Goal: Find specific page/section: Locate a particular part of the current website

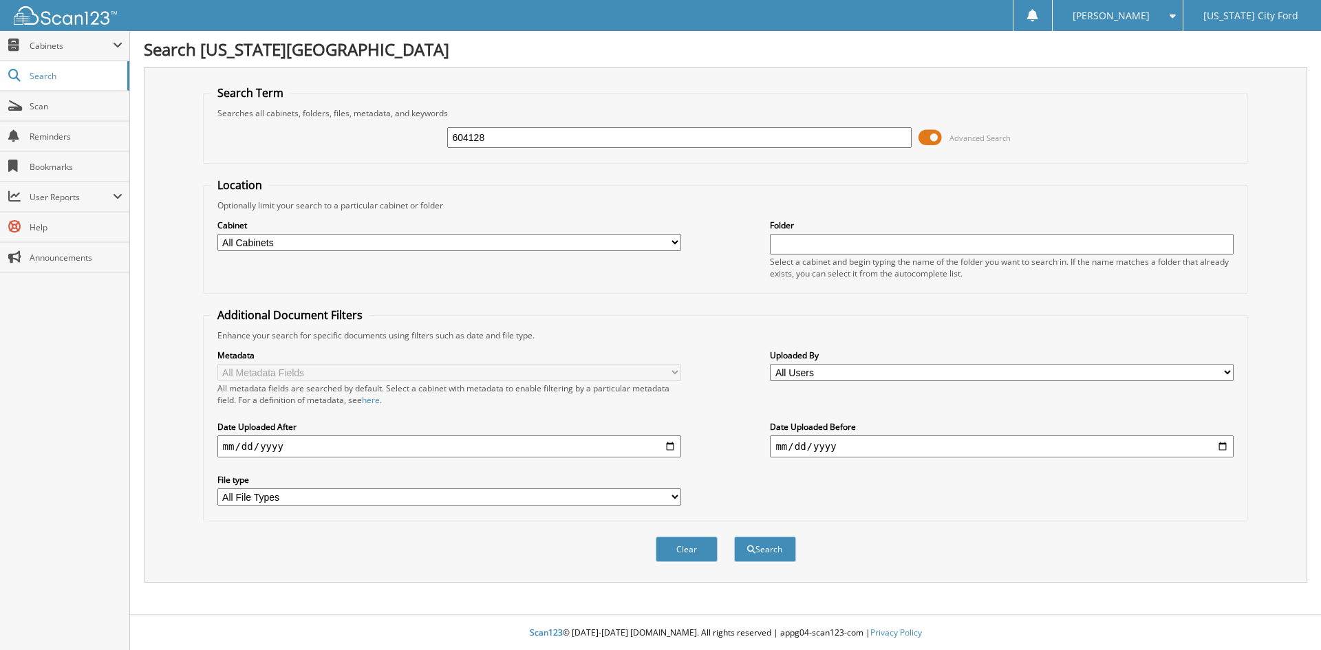
type input "604128"
click at [734, 537] on button "Search" at bounding box center [765, 549] width 62 height 25
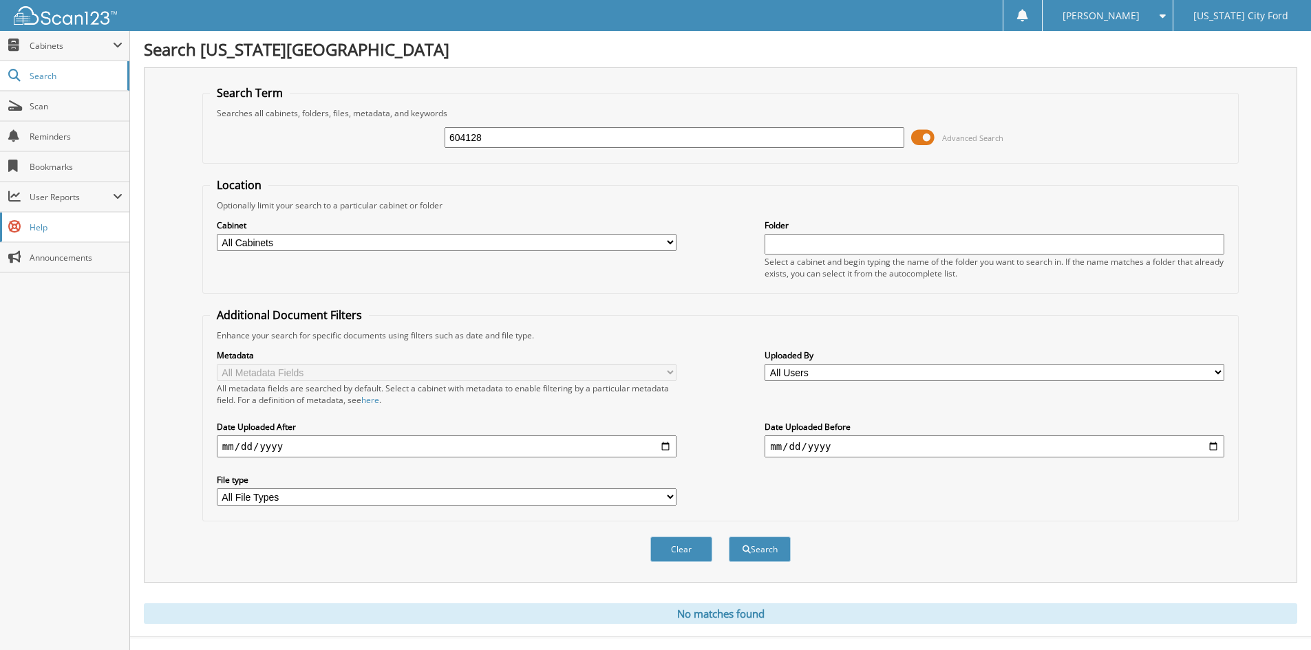
drag, startPoint x: 533, startPoint y: 137, endPoint x: 123, endPoint y: 229, distance: 419.7
click at [131, 236] on div "Search Michigan City Ford Search Term Searches all cabinets, folders, files, me…" at bounding box center [720, 336] width 1181 height 672
type input "604182"
click at [729, 537] on button "Search" at bounding box center [760, 549] width 62 height 25
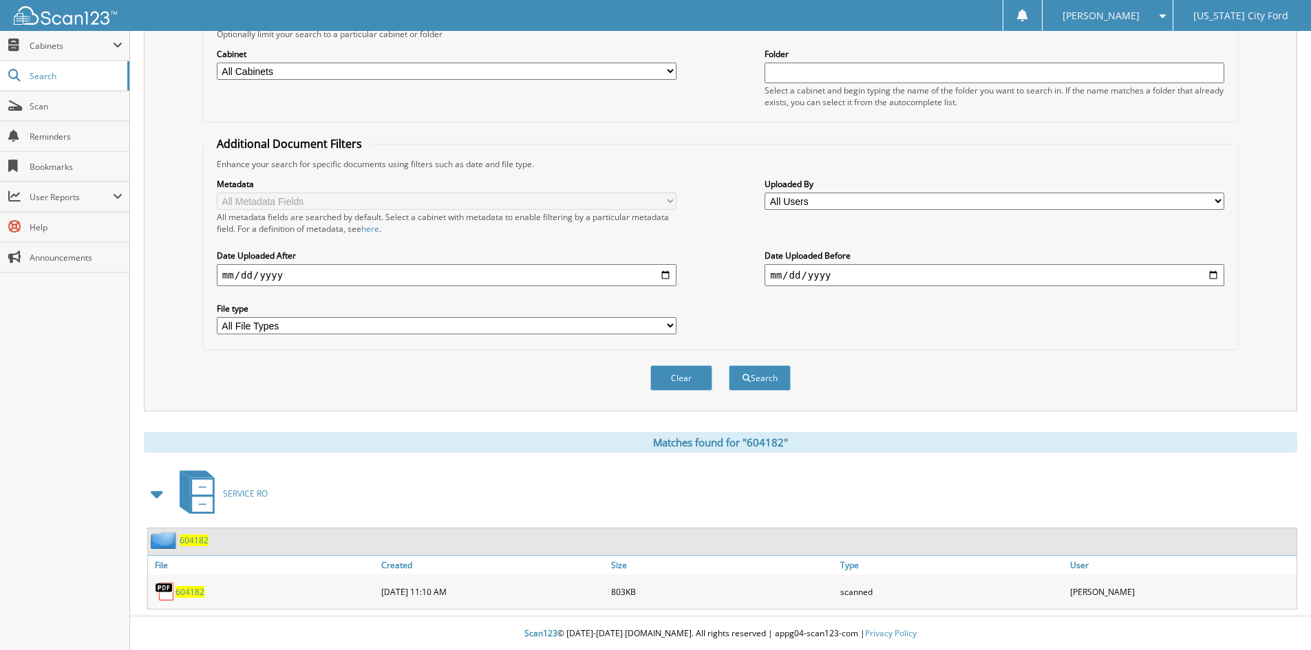
scroll to position [173, 0]
click at [198, 595] on span "604182" at bounding box center [189, 592] width 29 height 12
